Goal: Task Accomplishment & Management: Use online tool/utility

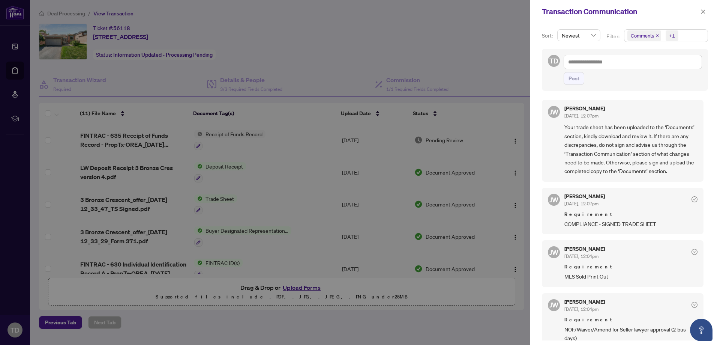
click at [416, 56] on div at bounding box center [360, 172] width 720 height 345
click at [17, 68] on div at bounding box center [360, 172] width 720 height 345
click at [149, 67] on div at bounding box center [360, 172] width 720 height 345
click at [702, 10] on icon "close" at bounding box center [702, 11] width 5 height 5
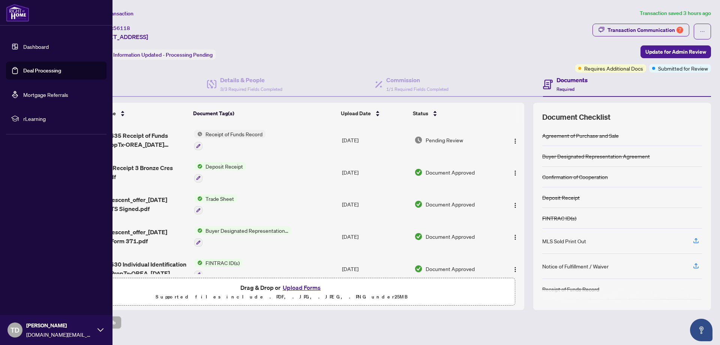
click at [27, 70] on link "Deal Processing" at bounding box center [42, 70] width 38 height 7
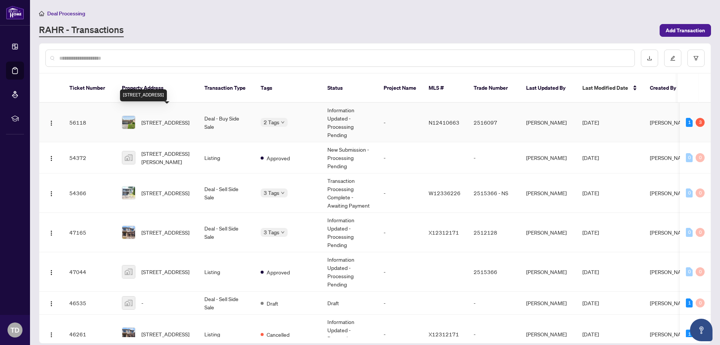
click at [171, 118] on span "[STREET_ADDRESS]" at bounding box center [165, 122] width 48 height 8
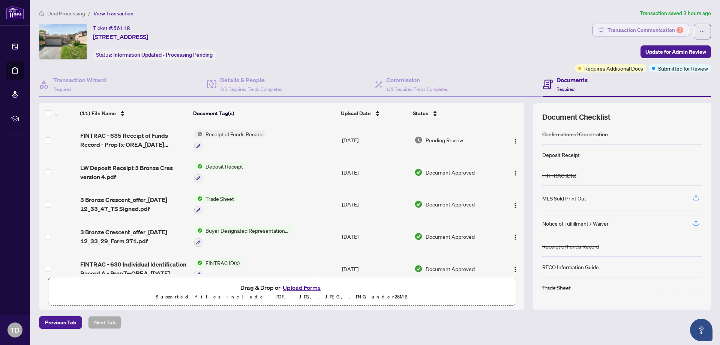
click at [635, 30] on div "Transaction Communication 3" at bounding box center [645, 30] width 76 height 12
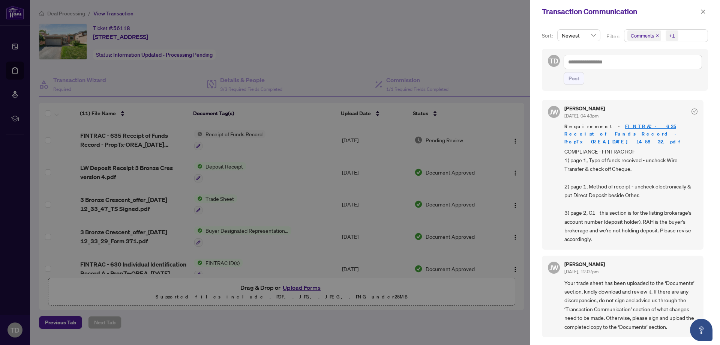
click at [496, 46] on div at bounding box center [360, 172] width 720 height 345
click at [408, 33] on div at bounding box center [360, 172] width 720 height 345
